Goal: Check status

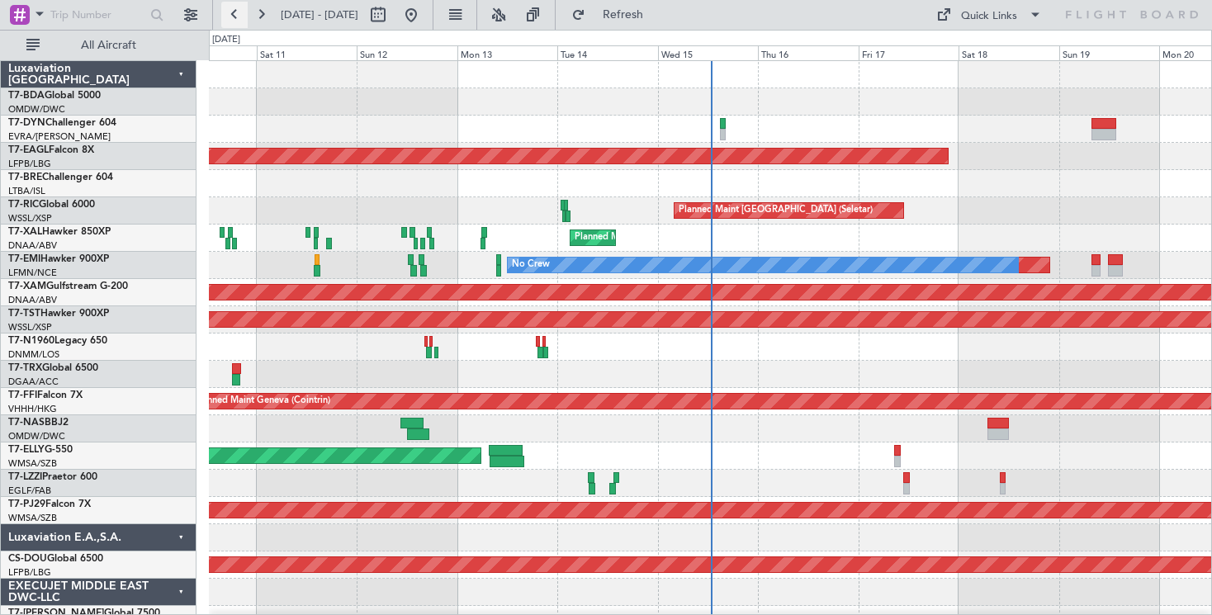
click at [243, 13] on button at bounding box center [234, 15] width 26 height 26
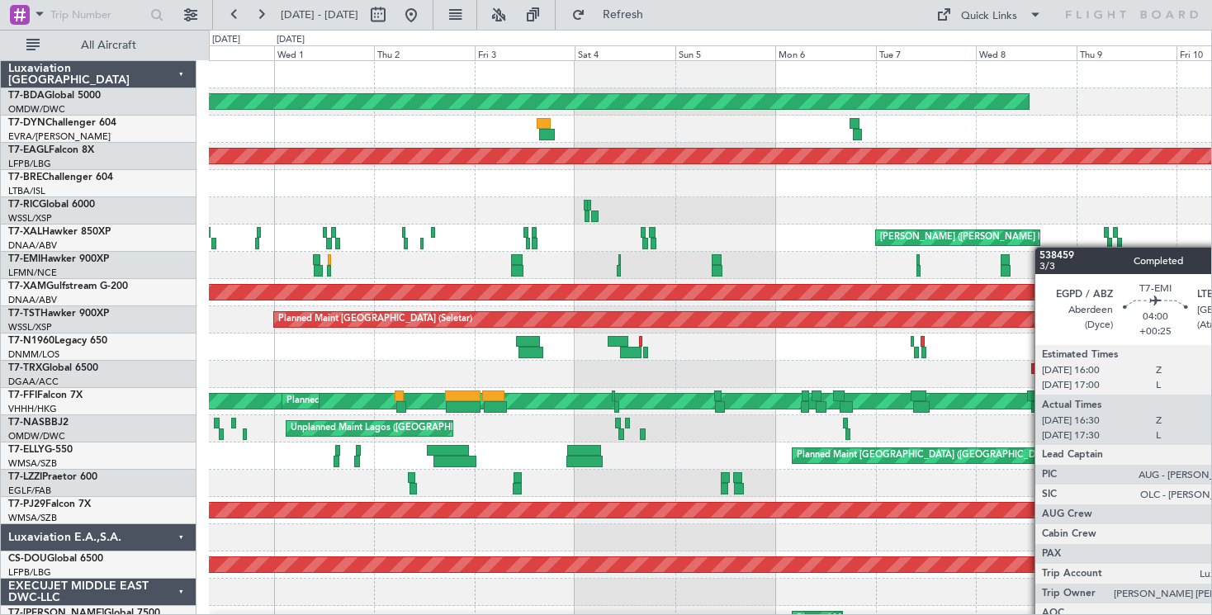
click at [1050, 271] on div at bounding box center [710, 265] width 1002 height 27
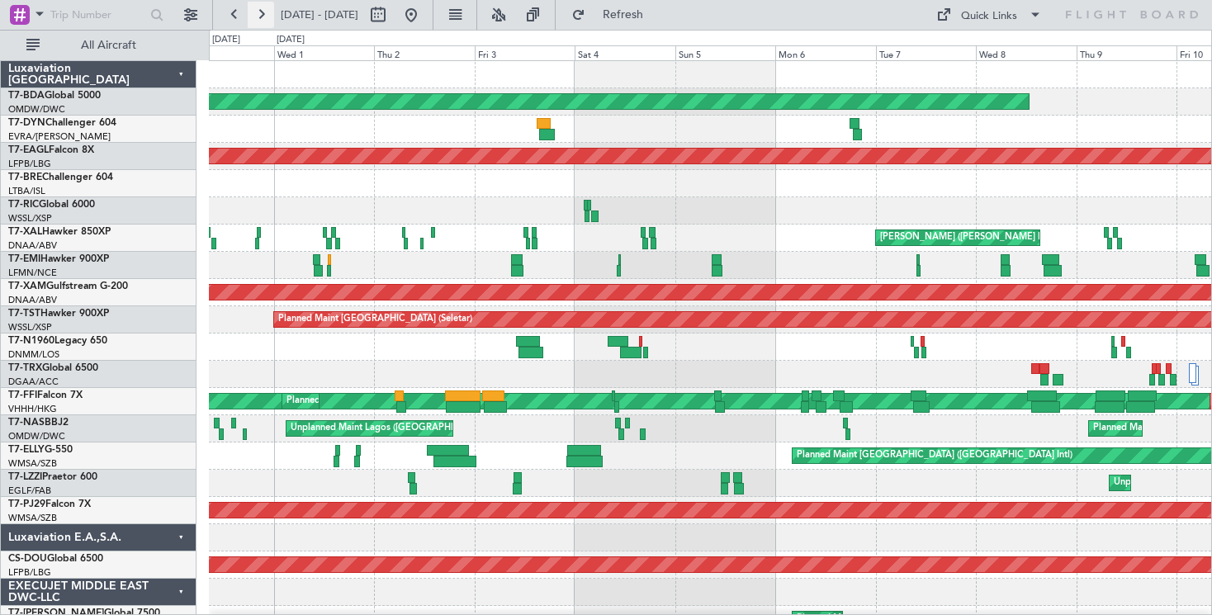
click at [263, 13] on button at bounding box center [261, 15] width 26 height 26
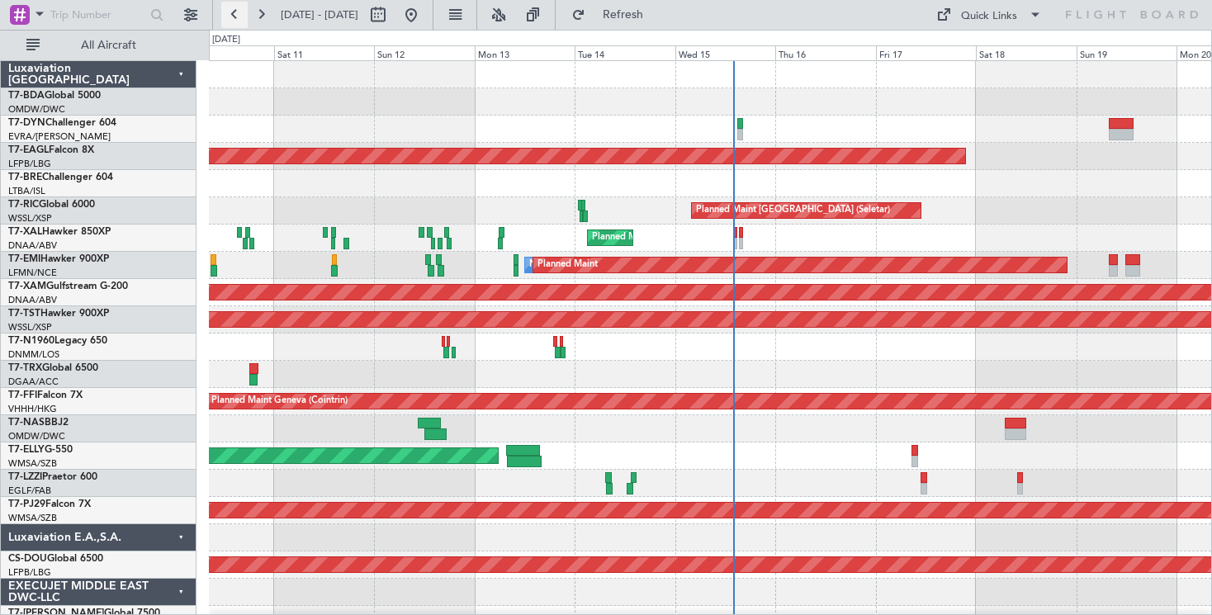
click at [235, 18] on button at bounding box center [234, 15] width 26 height 26
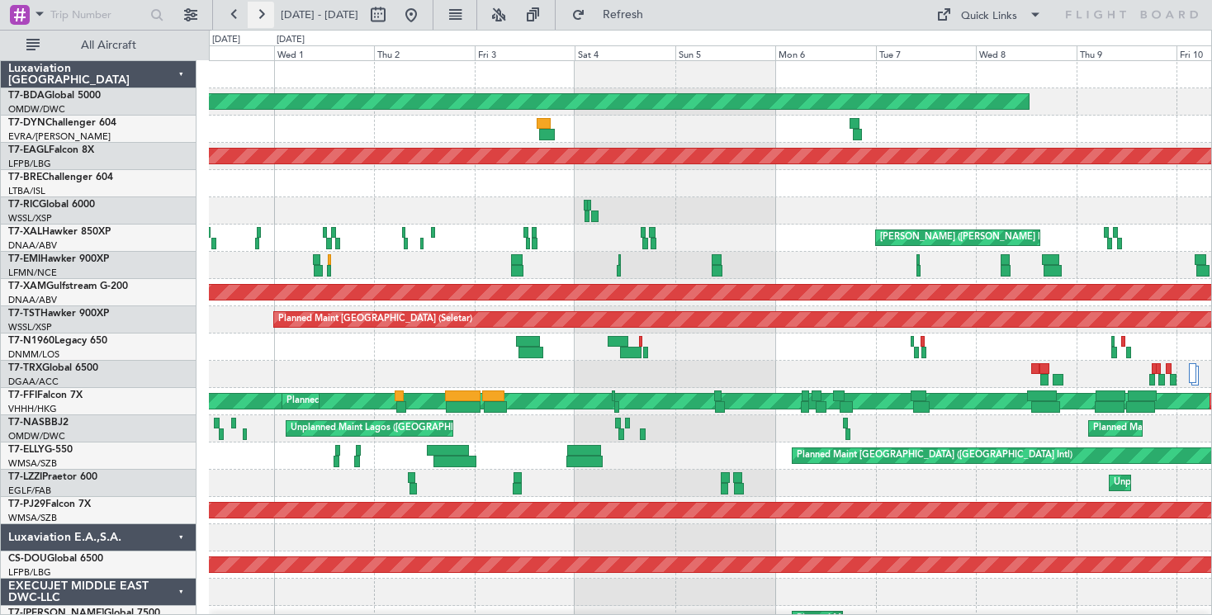
click at [262, 16] on button at bounding box center [261, 15] width 26 height 26
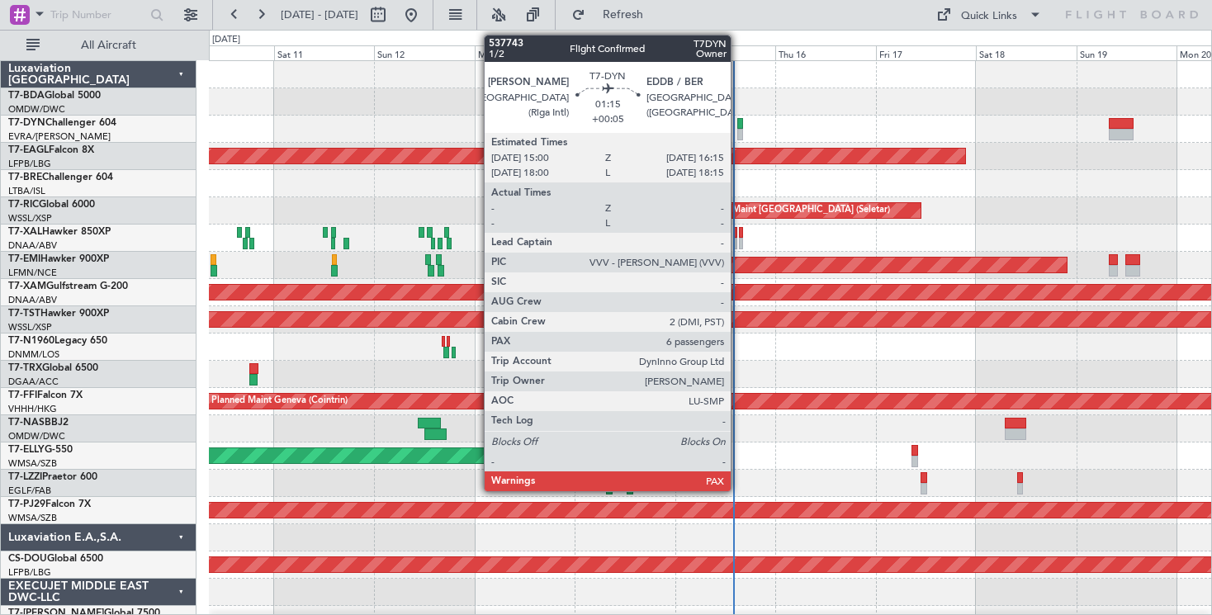
click at [738, 121] on div at bounding box center [740, 124] width 6 height 12
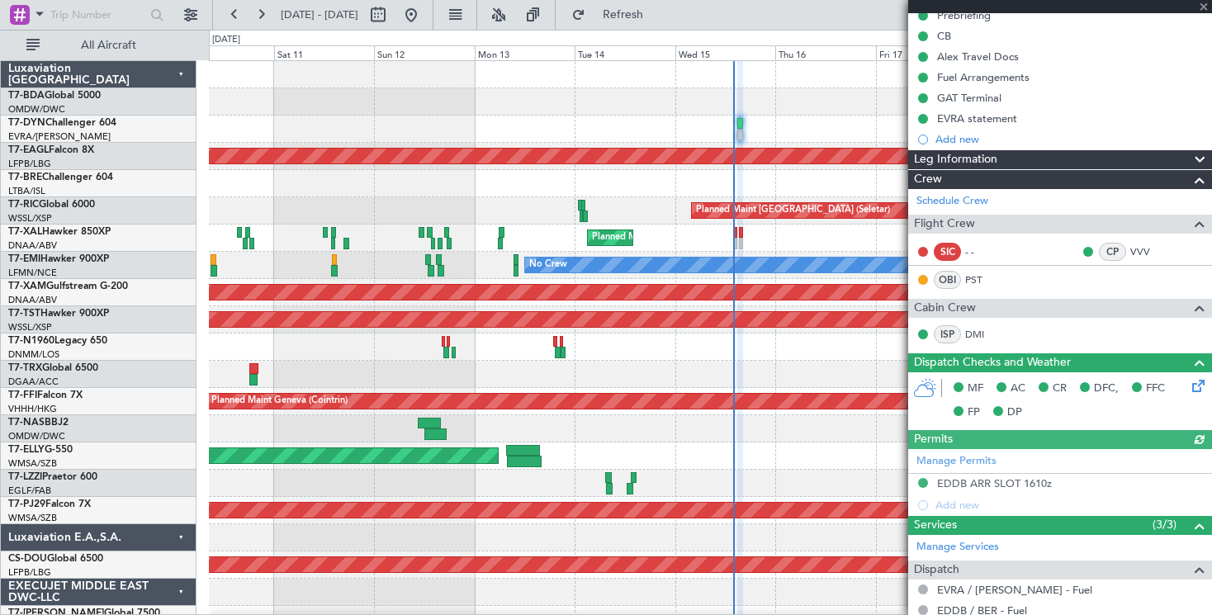
scroll to position [331, 0]
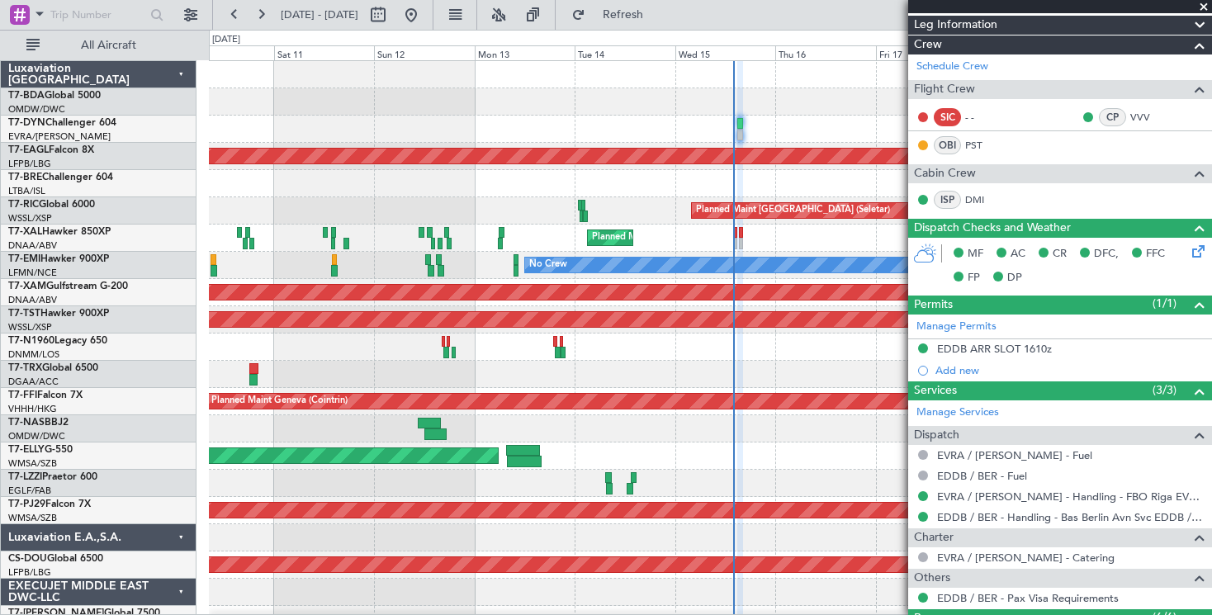
click at [1205, 6] on span at bounding box center [1204, 7] width 17 height 15
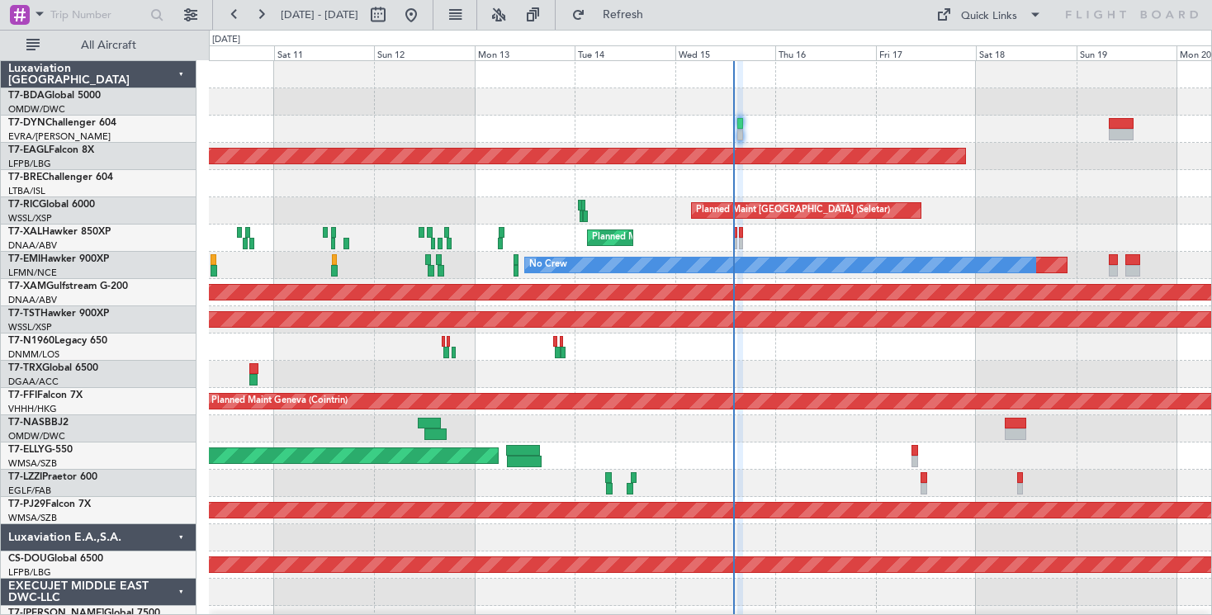
type input "0"
click at [235, 17] on button at bounding box center [234, 15] width 26 height 26
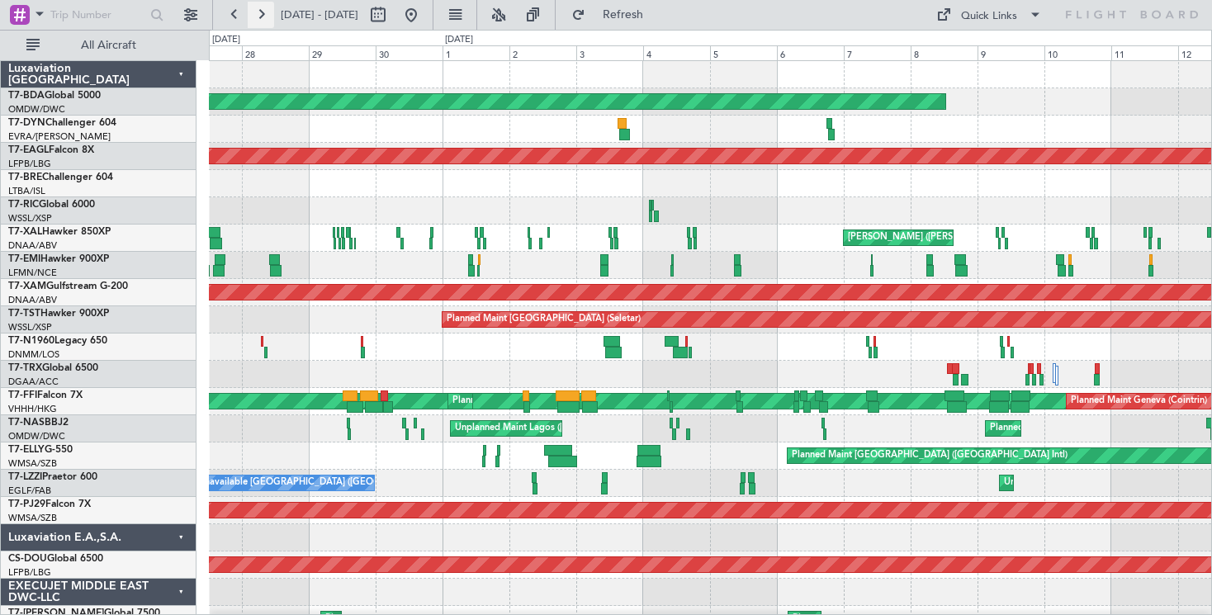
click at [253, 13] on button at bounding box center [261, 15] width 26 height 26
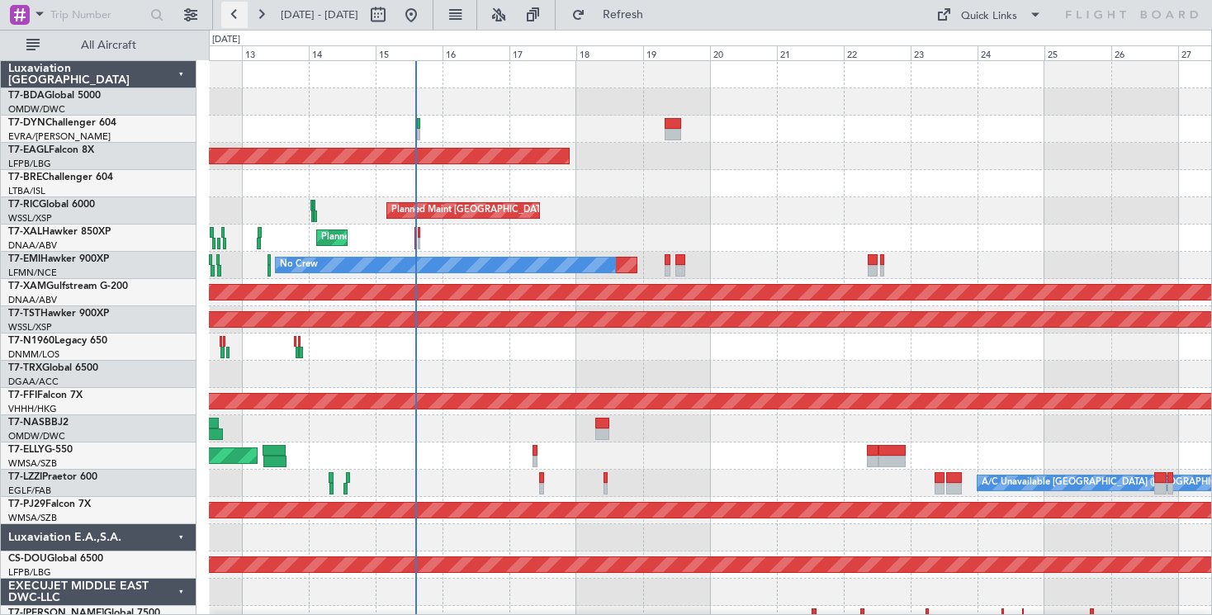
click at [230, 8] on button at bounding box center [234, 15] width 26 height 26
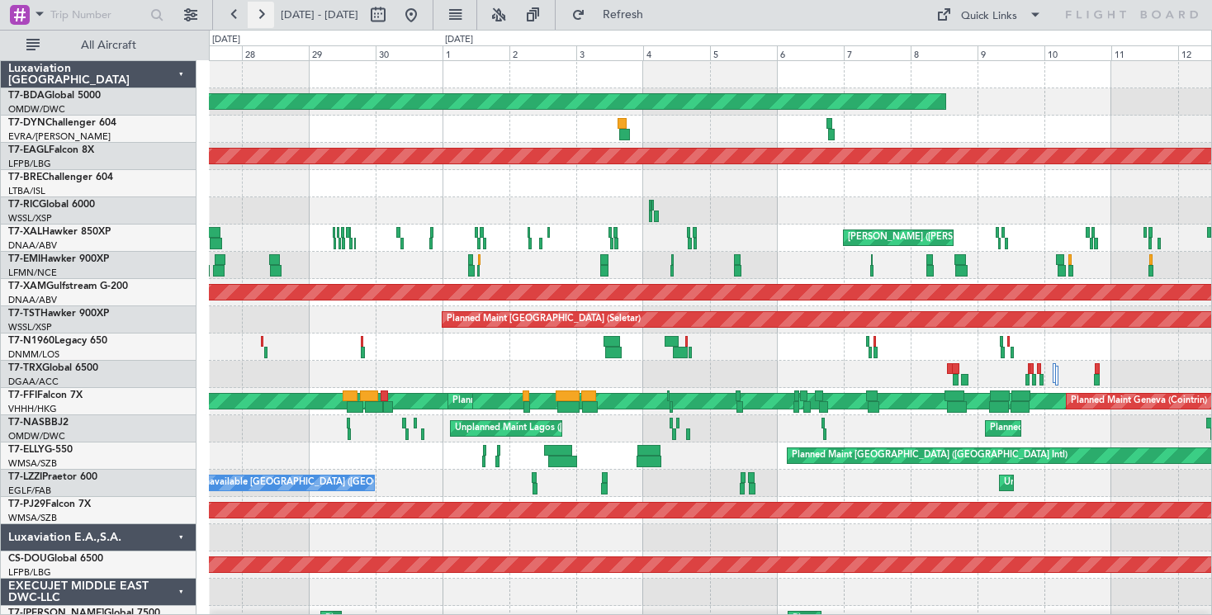
click at [261, 10] on button at bounding box center [261, 15] width 26 height 26
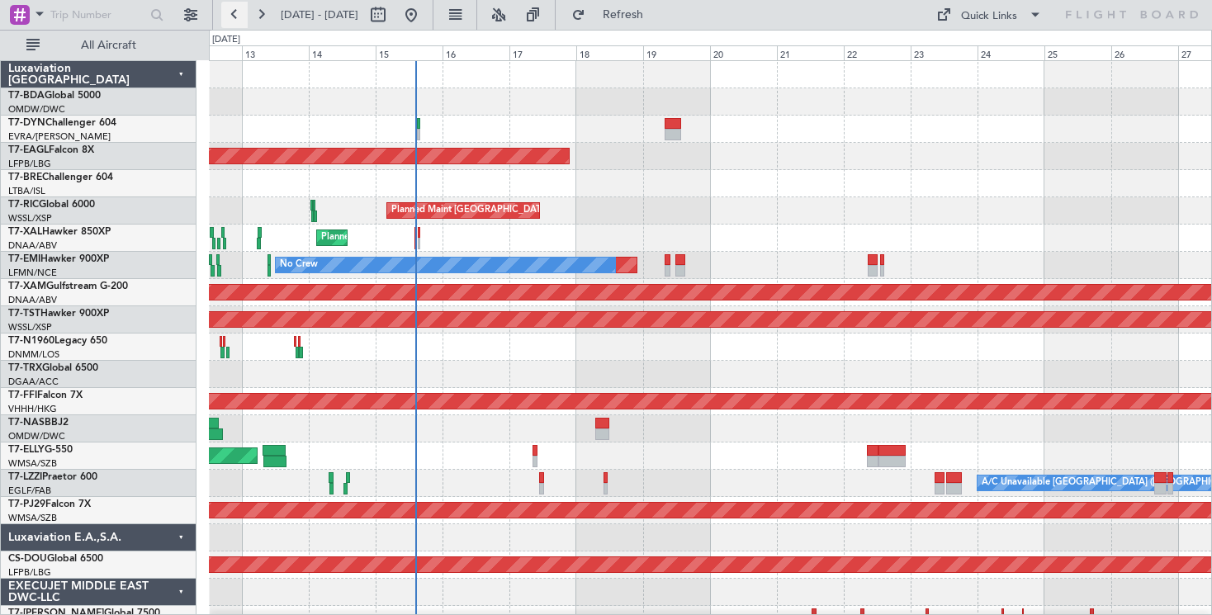
click at [231, 12] on button at bounding box center [234, 15] width 26 height 26
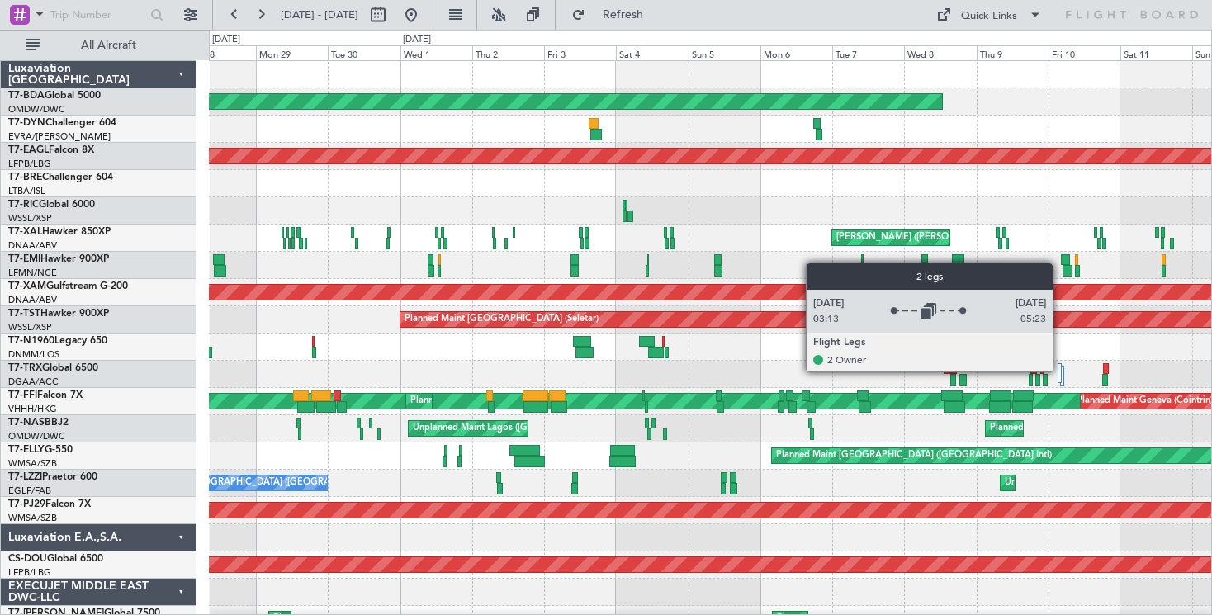
click at [1060, 371] on div at bounding box center [1060, 373] width 4 height 20
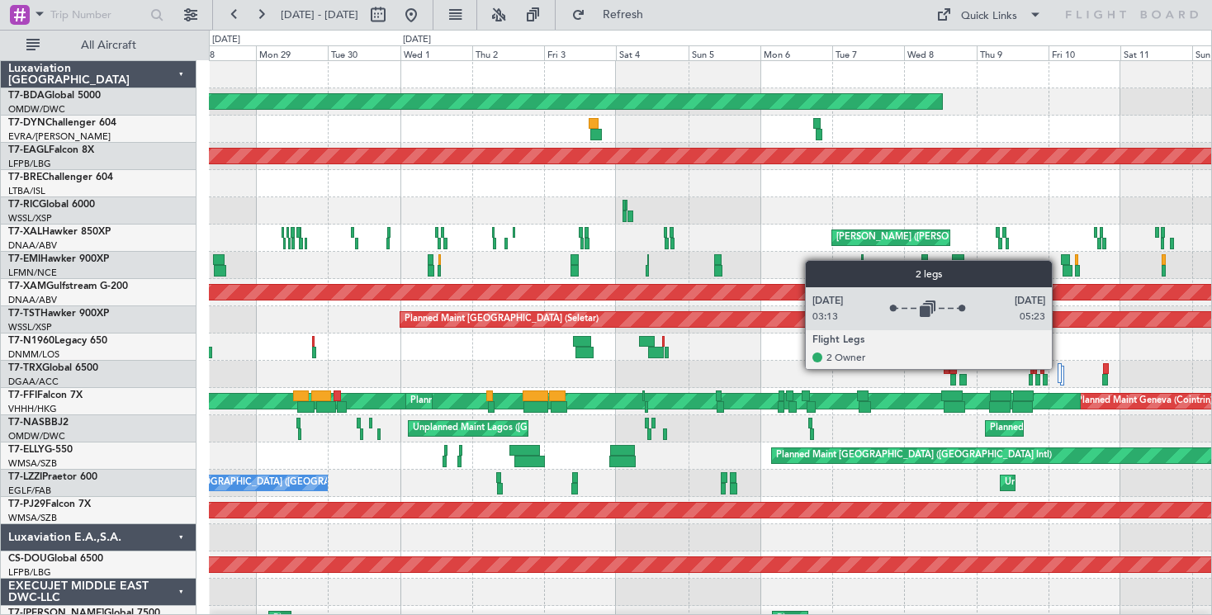
click at [1059, 368] on div at bounding box center [1060, 373] width 4 height 20
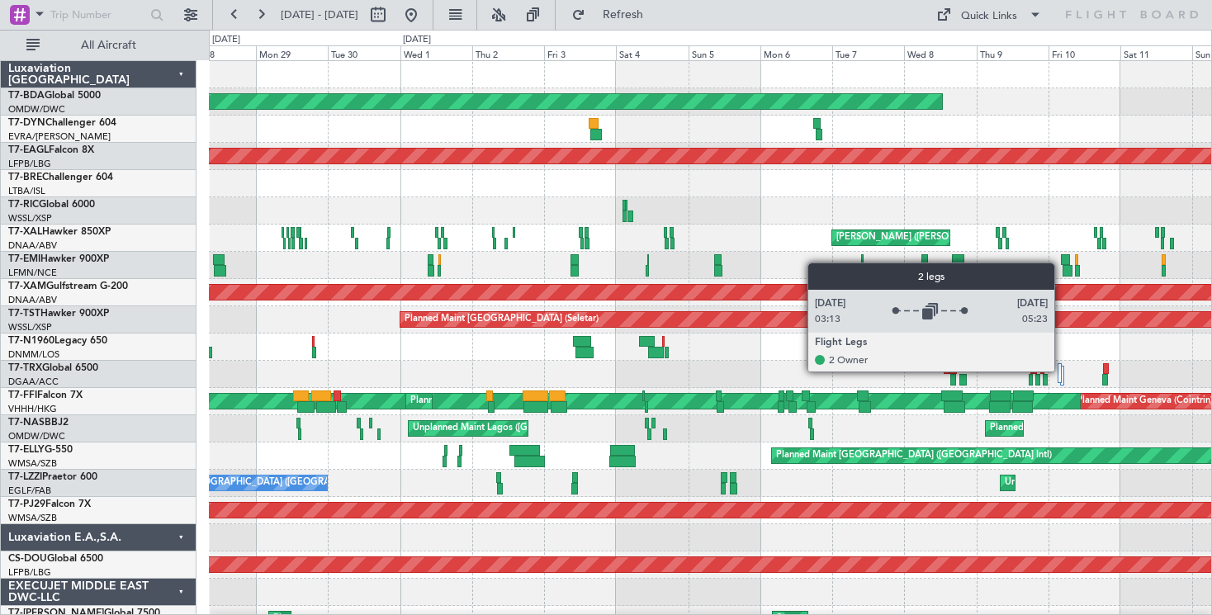
click at [1061, 371] on div at bounding box center [1060, 373] width 4 height 20
click at [1064, 370] on div at bounding box center [1062, 376] width 4 height 20
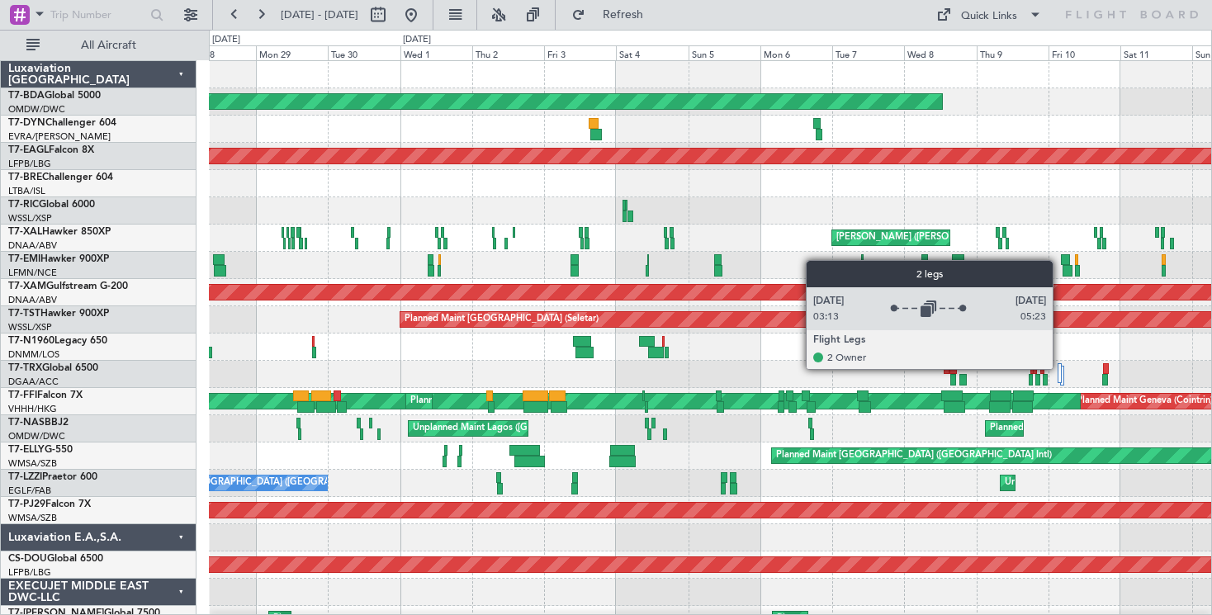
click at [1060, 367] on div at bounding box center [1060, 373] width 4 height 20
click at [1064, 369] on div at bounding box center [1062, 376] width 4 height 20
